Goal: Task Accomplishment & Management: Use online tool/utility

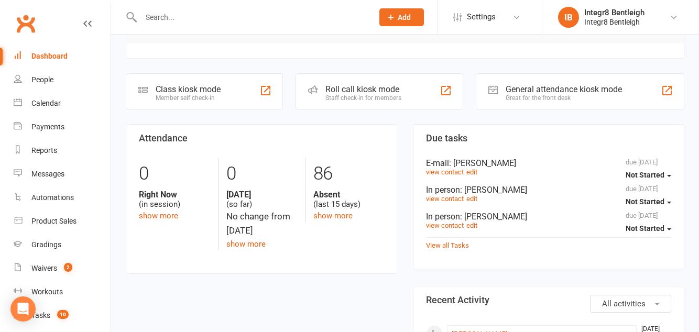
click at [228, 99] on div "Class kiosk mode Member self check-in" at bounding box center [204, 91] width 157 height 36
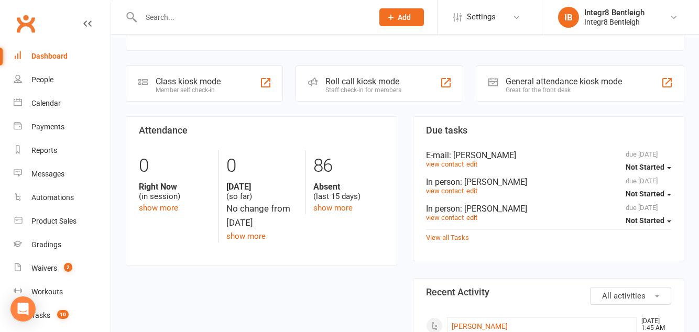
scroll to position [270, 0]
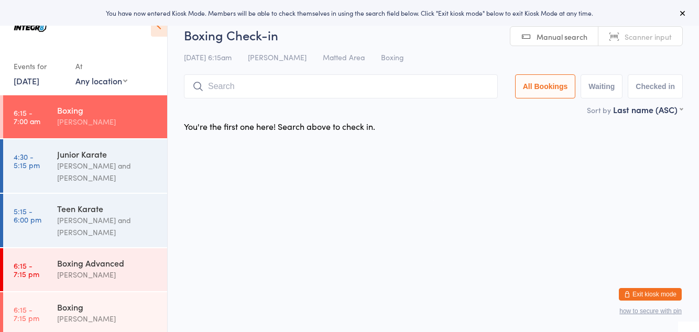
click at [106, 179] on div "[PERSON_NAME] and [PERSON_NAME]" at bounding box center [107, 172] width 101 height 24
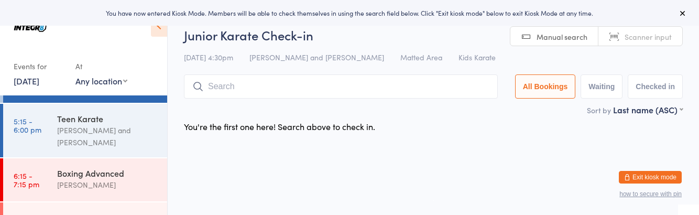
scroll to position [87, 0]
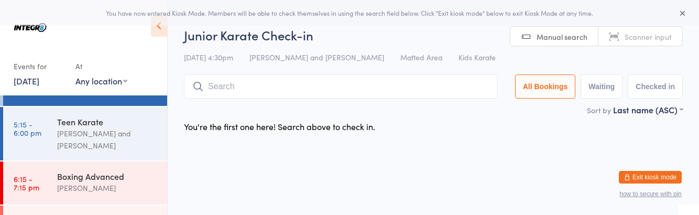
click at [131, 144] on div "[PERSON_NAME] and [PERSON_NAME]" at bounding box center [107, 139] width 101 height 24
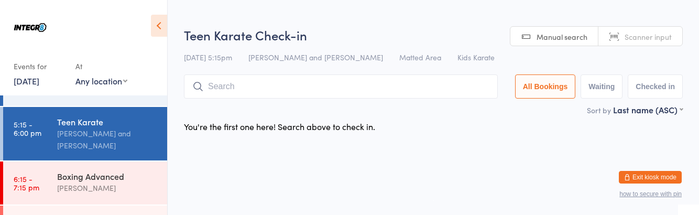
click at [142, 184] on div "[PERSON_NAME]" at bounding box center [107, 188] width 101 height 12
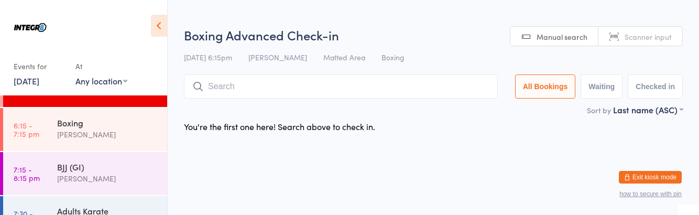
click at [130, 132] on div "[PERSON_NAME]" at bounding box center [107, 134] width 101 height 12
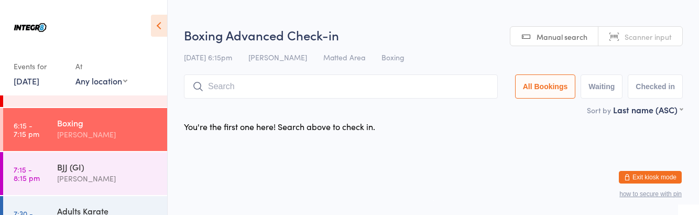
scroll to position [184, 0]
click at [118, 179] on div "[PERSON_NAME]" at bounding box center [107, 178] width 101 height 12
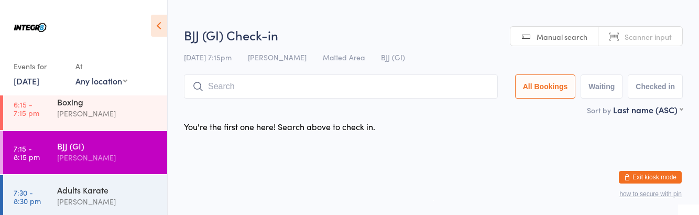
scroll to position [204, 0]
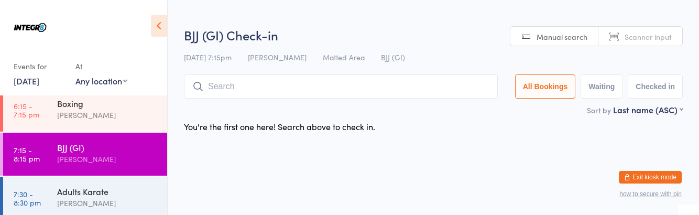
click at [126, 193] on div "Adults Karate" at bounding box center [107, 191] width 101 height 12
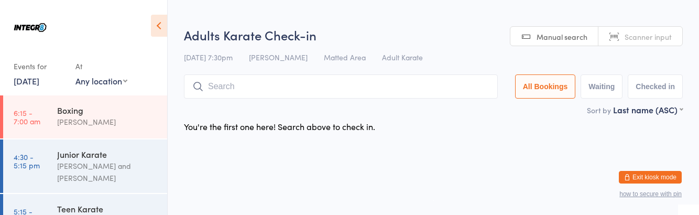
click at [120, 127] on div "[PERSON_NAME]" at bounding box center [107, 122] width 101 height 12
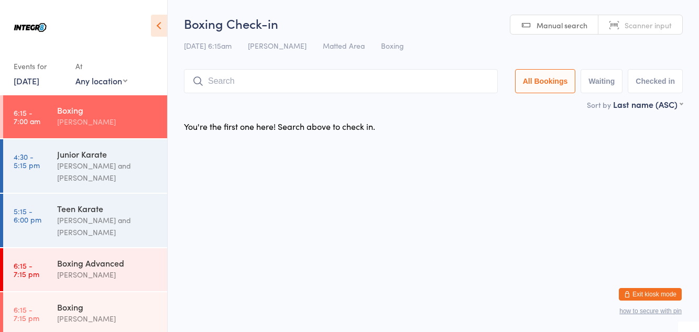
click at [282, 84] on input "search" at bounding box center [341, 81] width 314 height 24
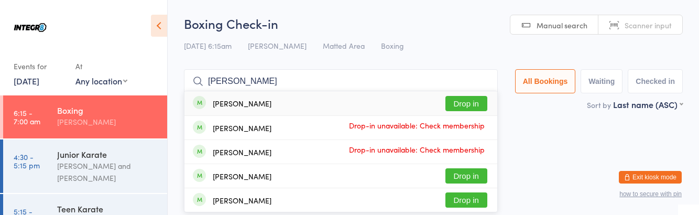
type input "Perry"
click at [474, 116] on div "Thomas Perrett Drop-in unavailable: Check membership" at bounding box center [340, 128] width 313 height 24
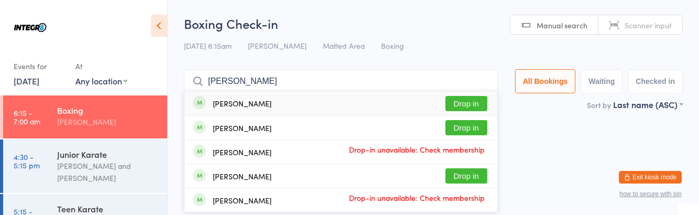
type input "Peter"
click at [468, 100] on button "Drop in" at bounding box center [466, 103] width 42 height 15
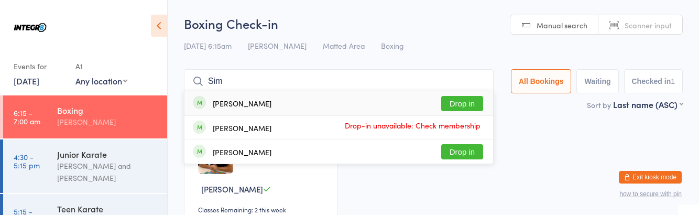
type input "Sim"
click at [462, 102] on button "Drop in" at bounding box center [462, 103] width 42 height 15
